Goal: Information Seeking & Learning: Check status

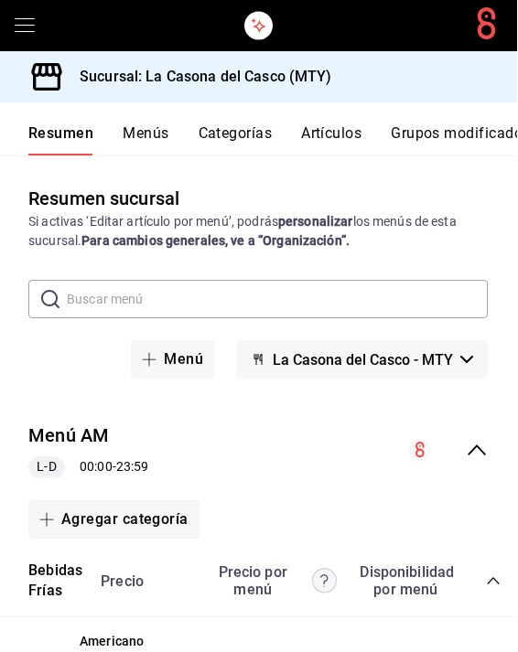
click at [138, 147] on button "Menús" at bounding box center [146, 139] width 46 height 31
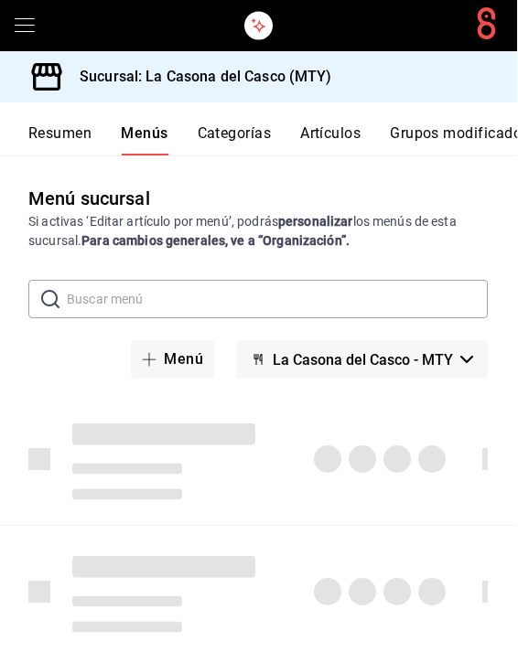
click at [56, 134] on button "Resumen" at bounding box center [60, 139] width 63 height 31
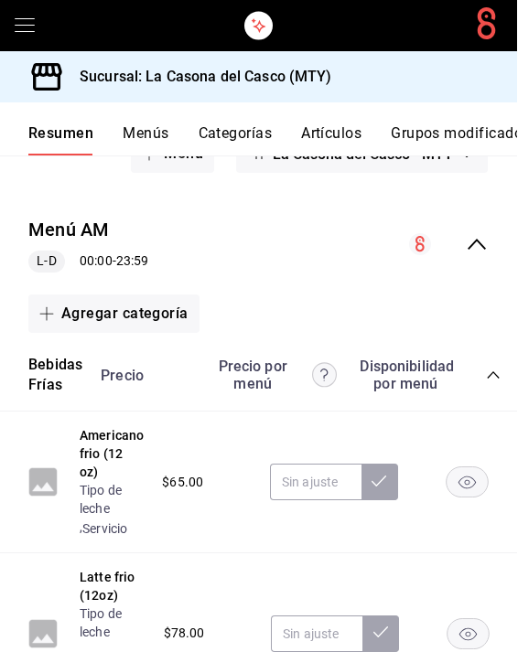
scroll to position [208, 0]
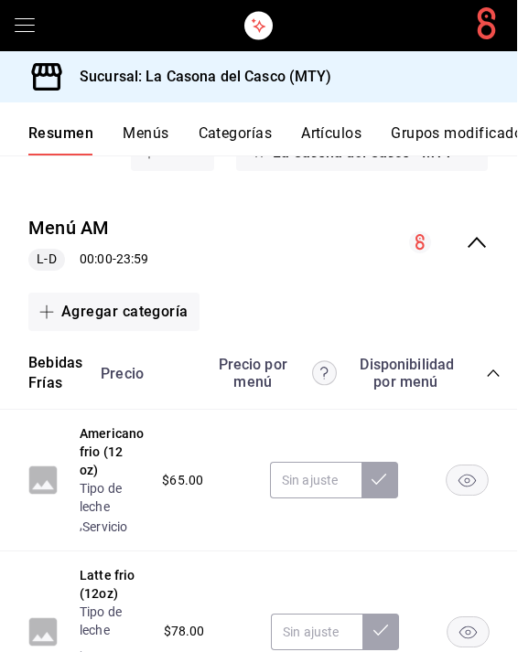
click at [136, 144] on button "Menús" at bounding box center [146, 139] width 46 height 31
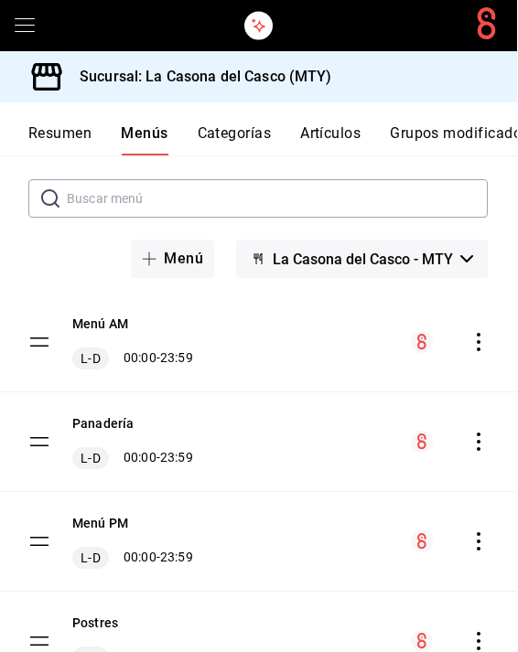
scroll to position [102, 0]
click at [320, 130] on button "Artículos" at bounding box center [331, 139] width 60 height 31
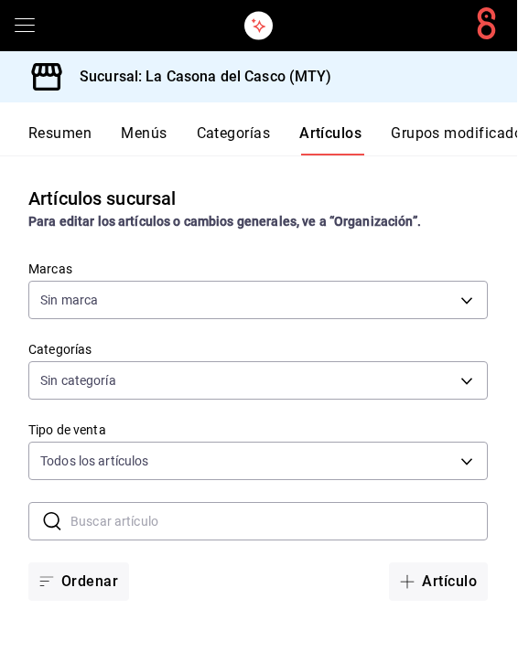
type input "7e4e7643-bc2c-442b-8a2a-9b04da6139a5"
type input "8b44ccb5-5a02-4d1f-a502-a2ce013969f6,02854608-b90f-40f3-95a4-70698f67f6bc,dd866…"
click at [223, 136] on button "Categorías" at bounding box center [235, 139] width 74 height 31
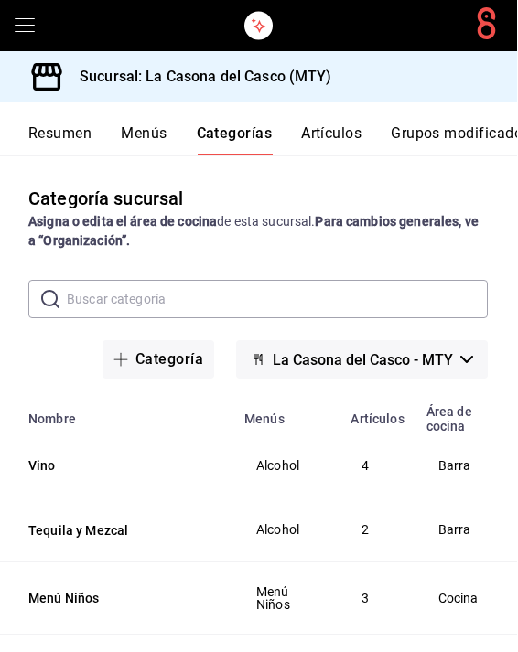
click at [48, 148] on button "Resumen" at bounding box center [60, 139] width 63 height 31
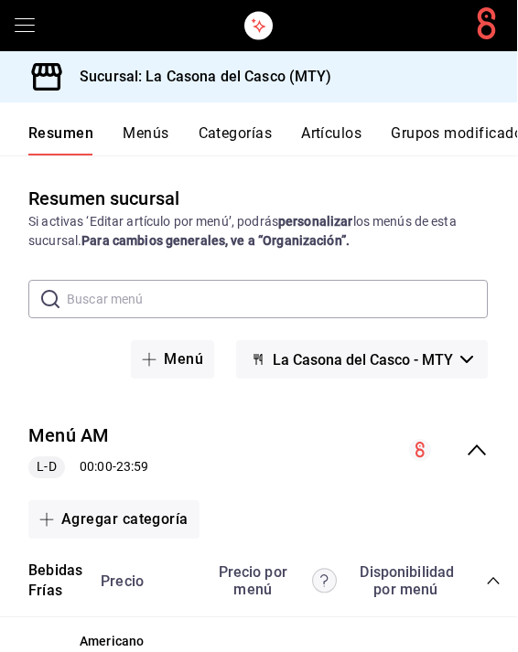
click at [5, 46] on div at bounding box center [259, 25] width 518 height 51
click at [12, 41] on div at bounding box center [259, 25] width 518 height 51
click at [4, 31] on div at bounding box center [259, 25] width 518 height 51
click at [416, 143] on button "Grupos modificadores" at bounding box center [467, 139] width 152 height 31
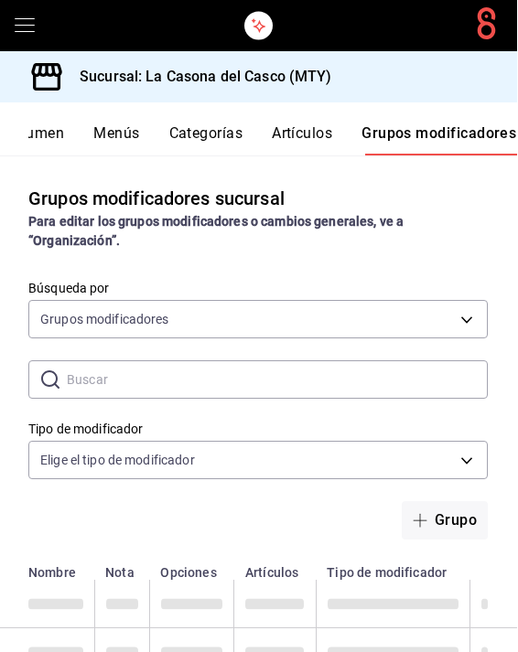
scroll to position [0, 29]
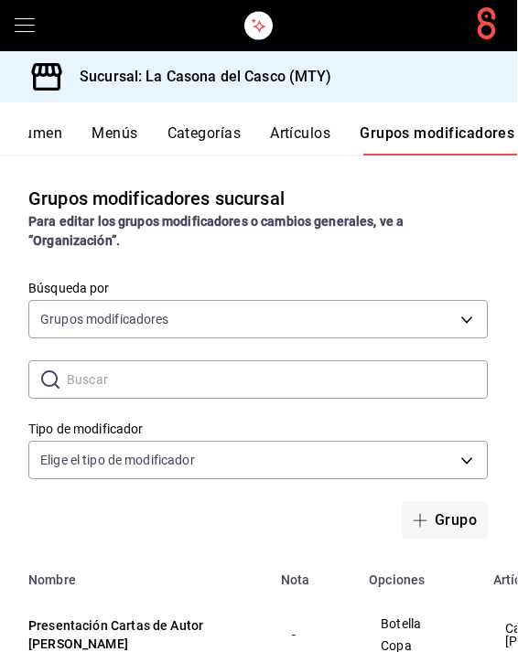
click at [51, 134] on button "Resumen" at bounding box center [31, 139] width 63 height 31
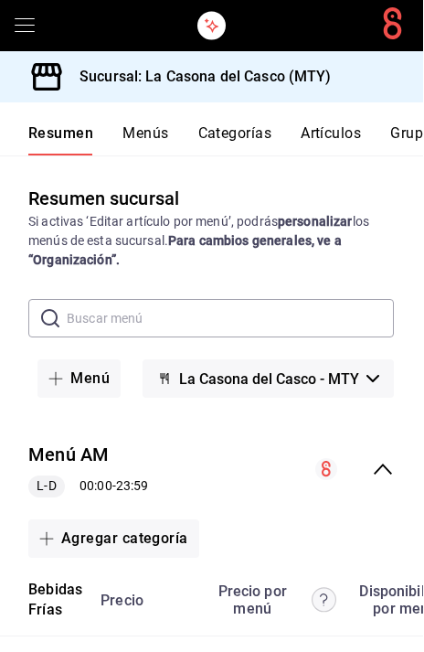
click at [5, 24] on div at bounding box center [212, 25] width 424 height 51
click at [7, 20] on div at bounding box center [212, 25] width 424 height 51
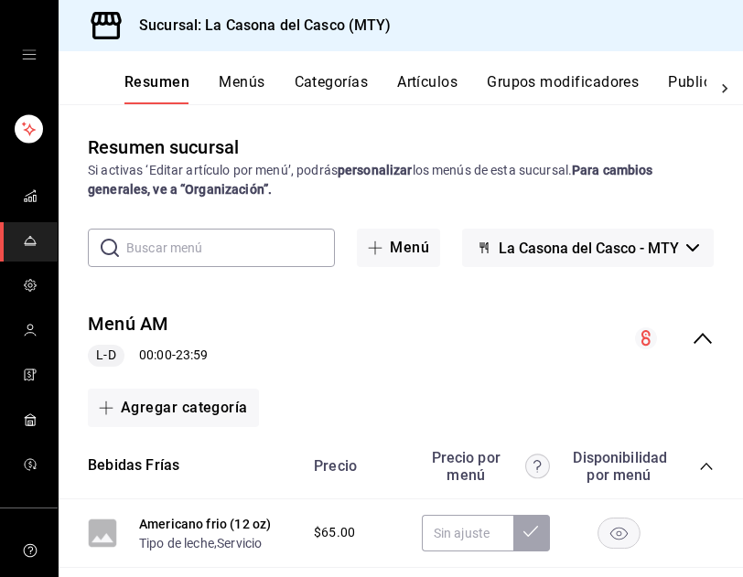
click at [31, 186] on span "mailbox folders" at bounding box center [30, 197] width 15 height 25
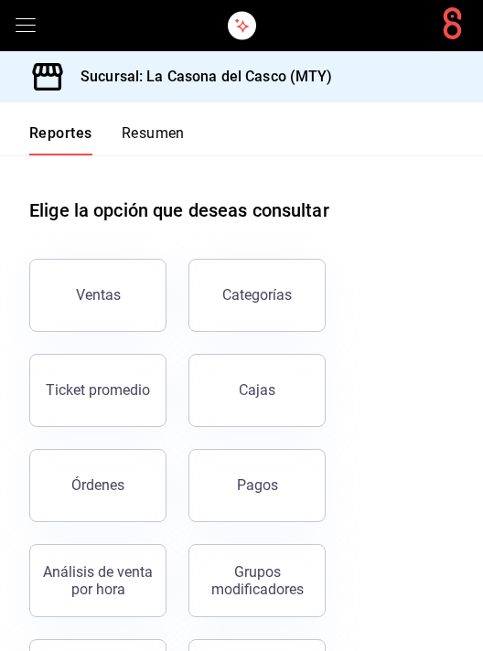
click at [453, 595] on div "Ventas Categorías Ticket promedio Cajas Órdenes Pagos Análisis de venta por hor…" at bounding box center [230, 617] width 446 height 761
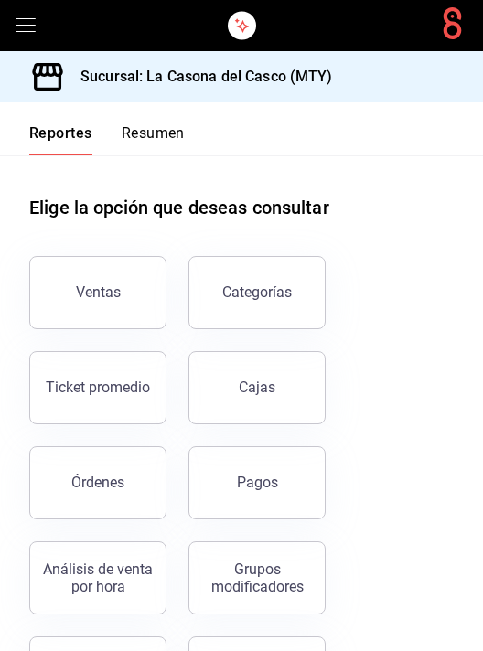
click at [154, 146] on button "Resumen" at bounding box center [153, 139] width 63 height 31
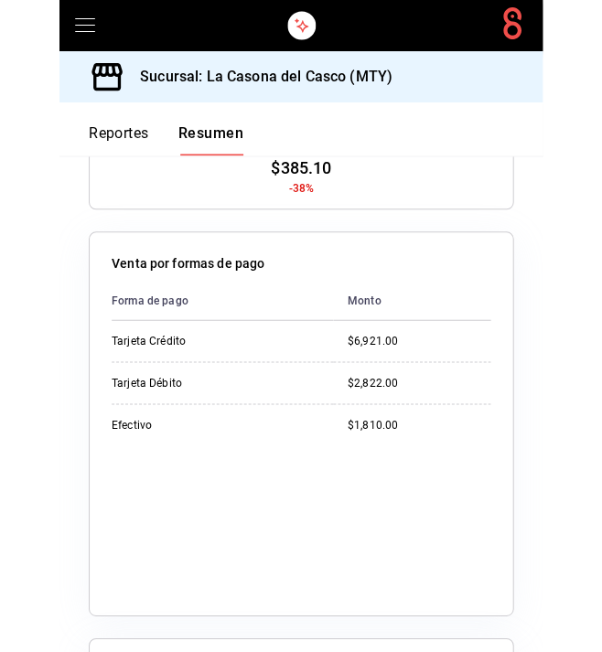
scroll to position [912, 0]
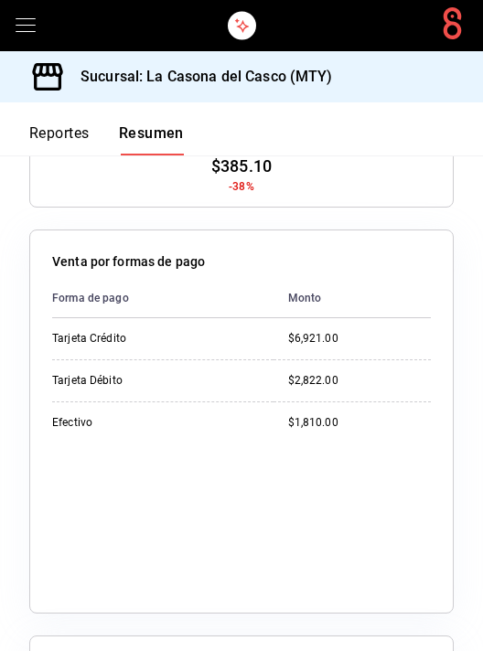
click at [6, 46] on div at bounding box center [241, 25] width 483 height 51
click at [6, 42] on div at bounding box center [241, 25] width 483 height 51
click at [15, 48] on div at bounding box center [241, 25] width 483 height 51
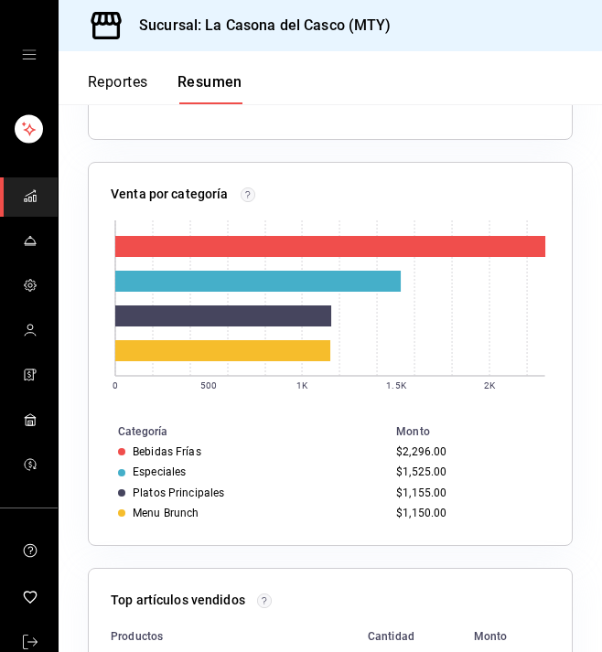
click at [14, 59] on div "mailbox folders" at bounding box center [29, 55] width 58 height 110
click at [25, 69] on div "mailbox folders" at bounding box center [29, 55] width 58 height 110
click at [32, 50] on icon "open drawer" at bounding box center [29, 54] width 14 height 9
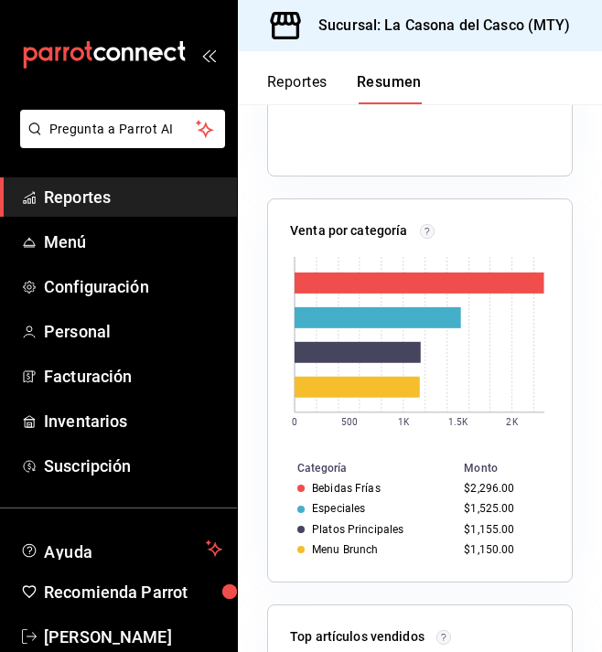
click at [80, 196] on span "Reportes" at bounding box center [133, 197] width 178 height 25
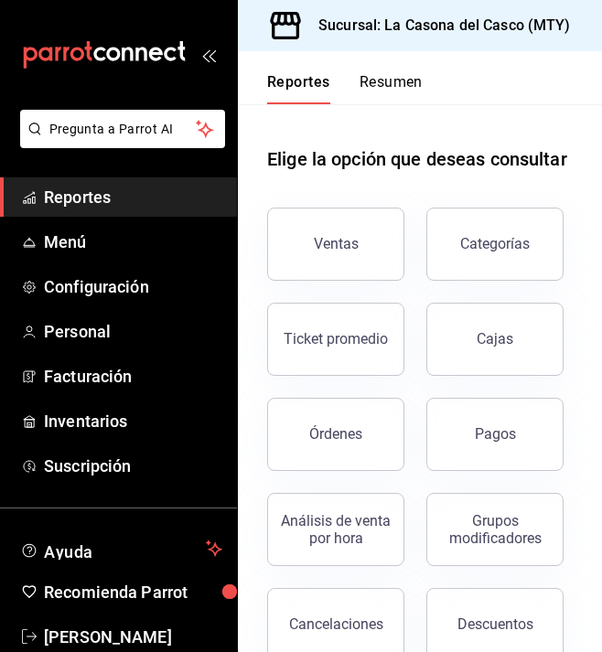
click at [372, 324] on button "Ticket promedio" at bounding box center [335, 339] width 137 height 73
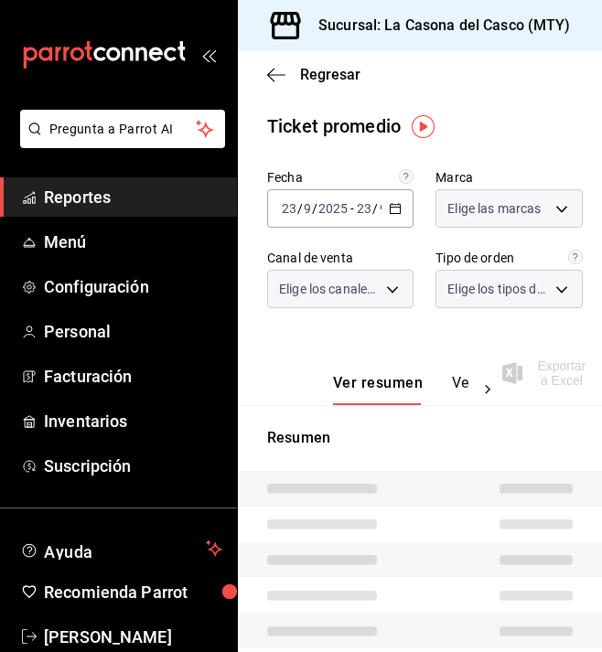
type input "7e4e7643-bc2c-442b-8a2a-9b04da6139a5"
type input "PARROT,UBER_EATS,RAPPI,DIDI_FOOD,ONLINE"
type input "37725a56-1572-4593-a8c9-f3487361729a,12c83e59-1750-49d3-bd42-14b7f767bf51,EXTER…"
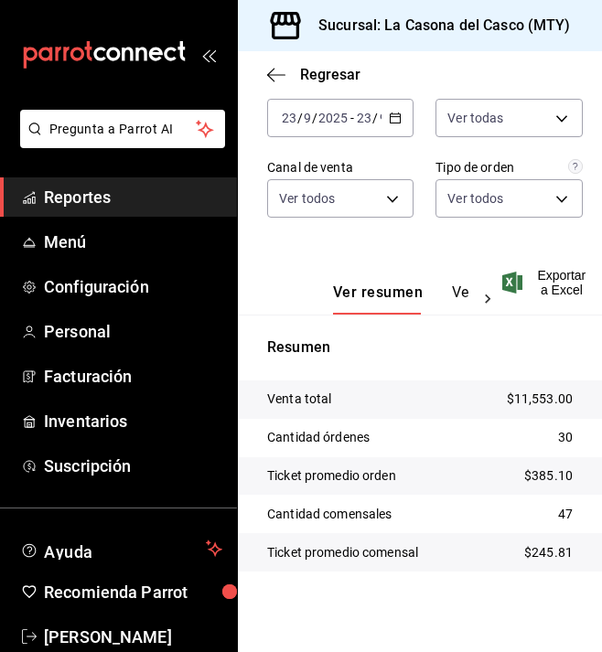
scroll to position [91, 0]
click at [284, 67] on icon "button" at bounding box center [276, 75] width 18 height 16
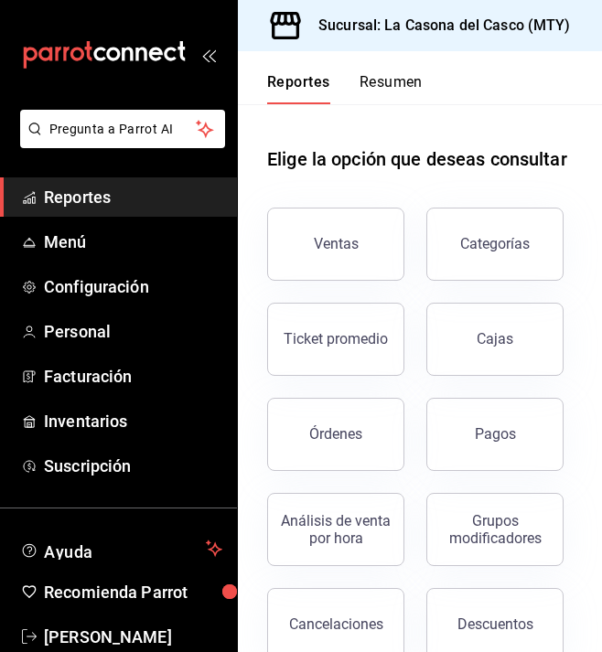
click at [213, 45] on div "mailbox folders" at bounding box center [118, 55] width 237 height 110
click at [219, 39] on div "mailbox folders" at bounding box center [118, 55] width 237 height 110
click at [209, 59] on icon "open_drawer_menu" at bounding box center [208, 55] width 15 height 15
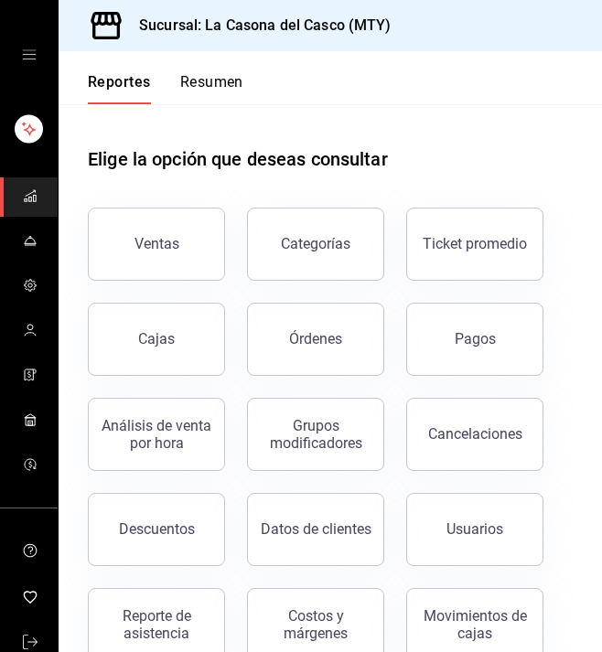
click at [225, 94] on button "Resumen" at bounding box center [211, 88] width 63 height 31
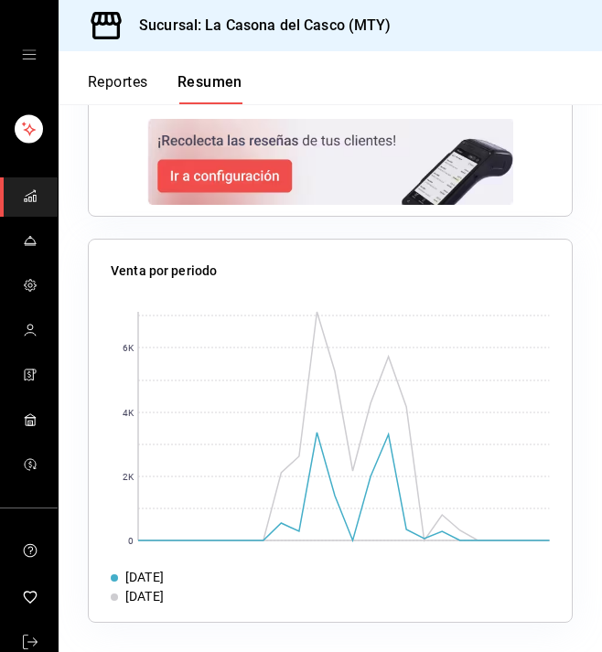
scroll to position [2054, 0]
click at [312, 476] on rect at bounding box center [344, 426] width 412 height 229
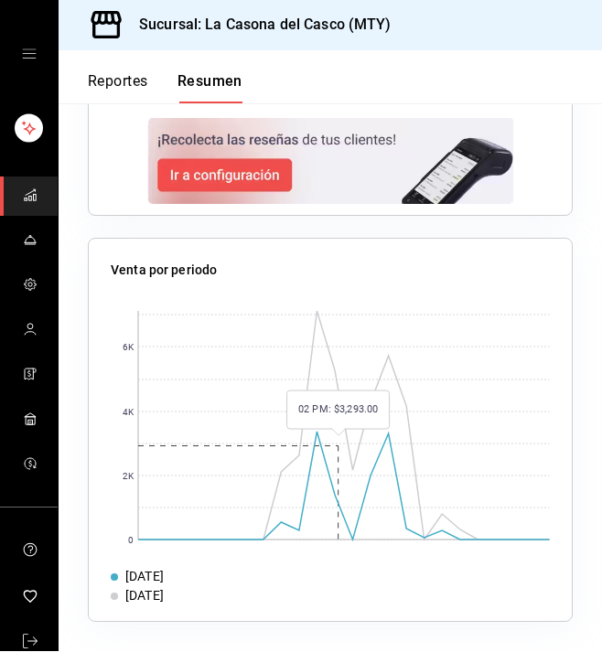
click at [400, 428] on rect at bounding box center [344, 426] width 412 height 229
click at [312, 433] on rect at bounding box center [344, 426] width 412 height 229
click at [440, 521] on rect at bounding box center [344, 426] width 412 height 229
click at [386, 428] on rect at bounding box center [344, 426] width 412 height 229
click at [350, 534] on rect at bounding box center [344, 426] width 412 height 229
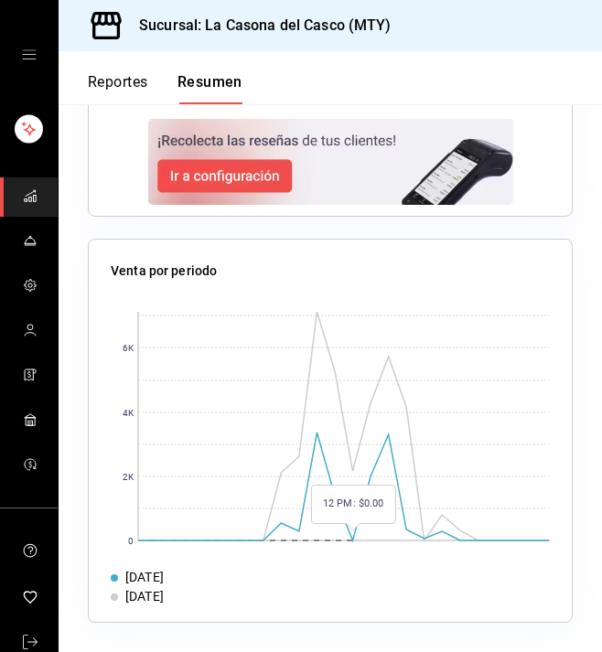
click at [90, 84] on button "Reportes" at bounding box center [118, 88] width 60 height 31
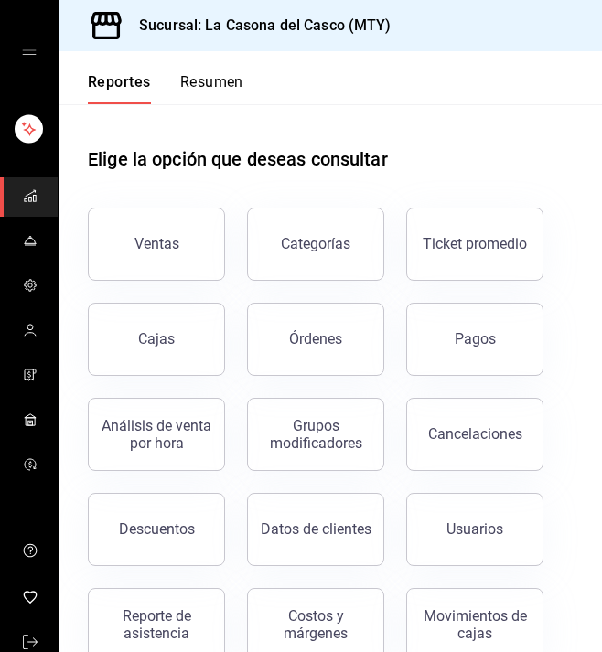
click at [199, 76] on button "Resumen" at bounding box center [211, 88] width 63 height 31
